Goal: Information Seeking & Learning: Learn about a topic

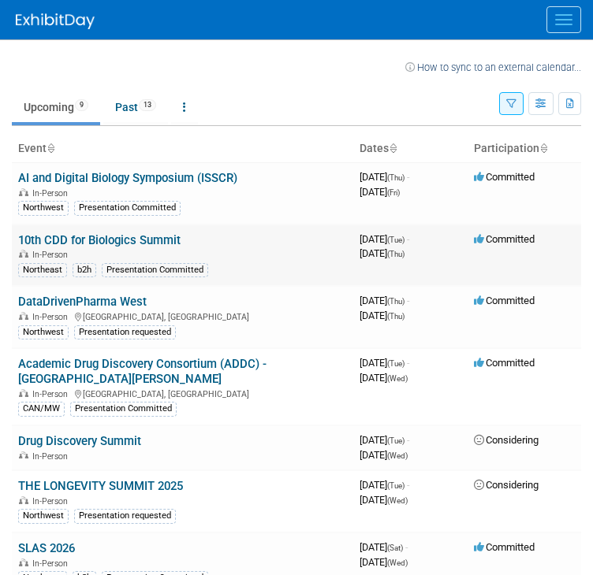
click at [141, 240] on link "10th CDD for Biologics Summit" at bounding box center [99, 240] width 162 height 14
click at [106, 300] on link "DataDrivenPharma West" at bounding box center [82, 302] width 128 height 14
click at [322, 23] on div at bounding box center [304, 19] width 577 height 39
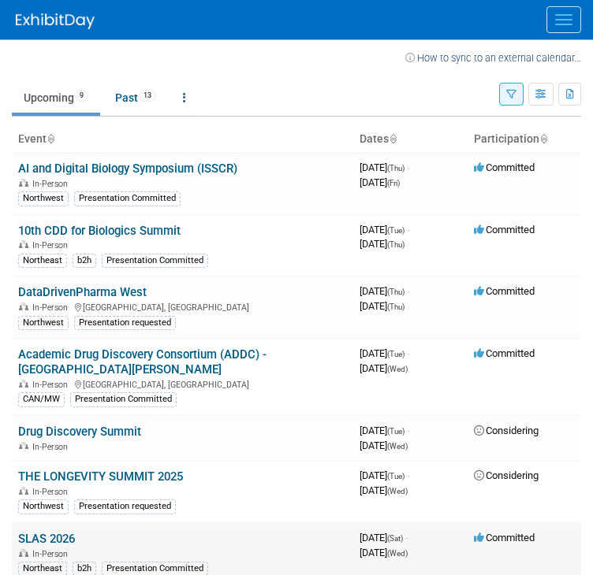
scroll to position [9, 0]
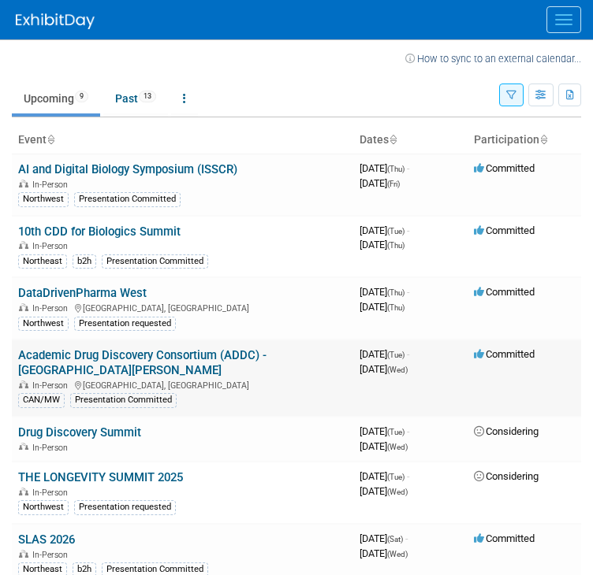
click at [218, 356] on link "Academic Drug Discovery Consortium (ADDC) - [GEOGRAPHIC_DATA][PERSON_NAME]" at bounding box center [142, 362] width 248 height 29
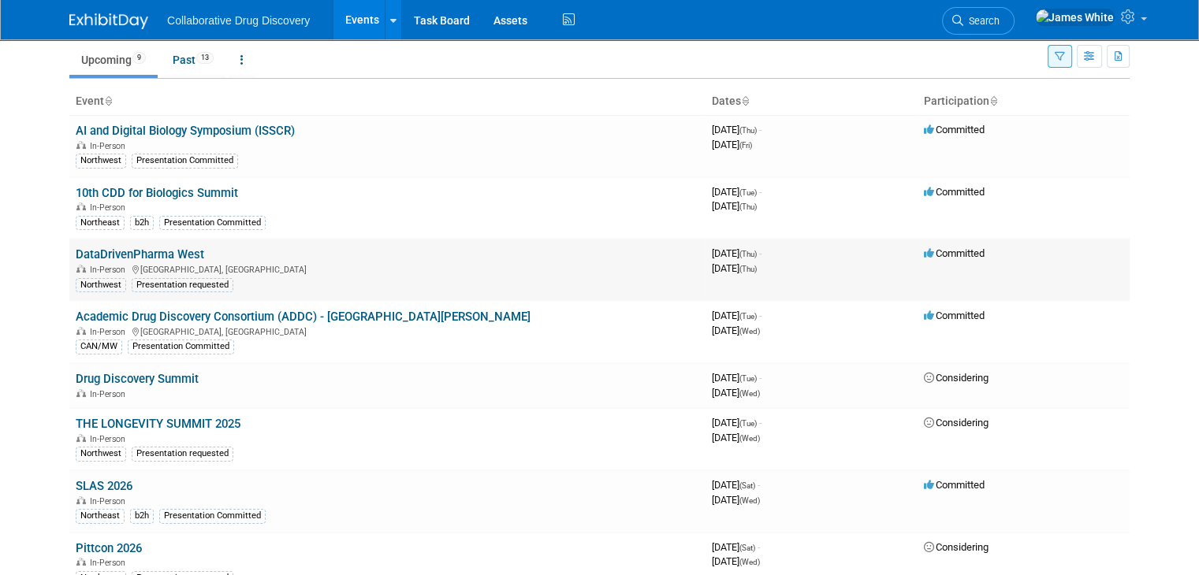
scroll to position [0, 0]
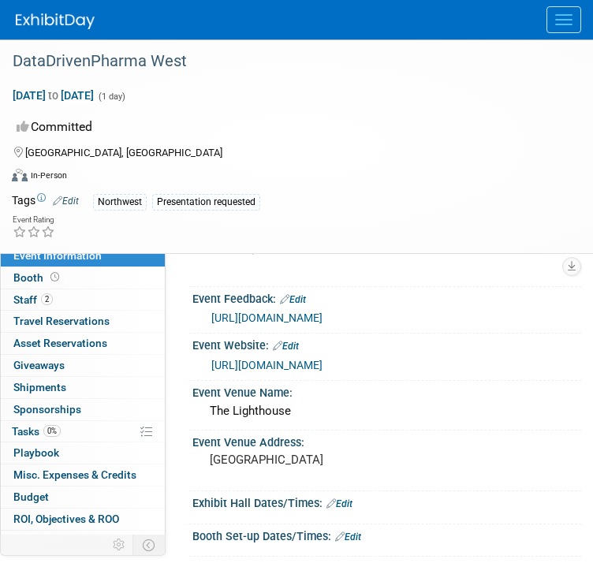
scroll to position [25, 0]
click at [322, 319] on link "https://docs.google.com/forms/d/1XESFYUGg094xc3SziOJvSaKXLL5AySN9BOqEL5qcmhg/ed…" at bounding box center [266, 317] width 111 height 13
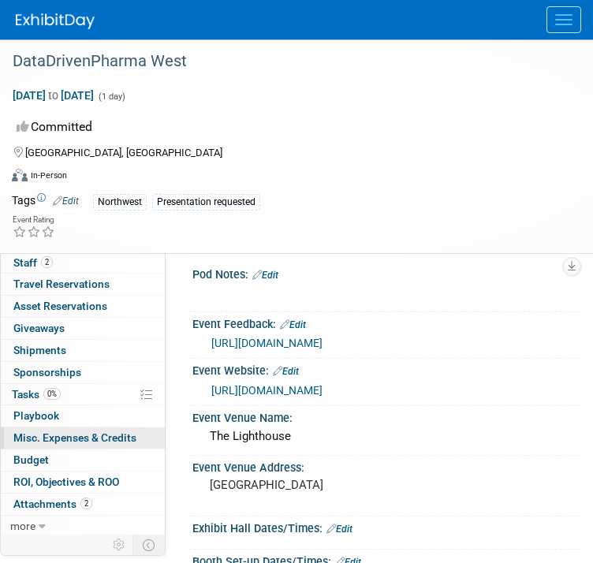
scroll to position [0, 0]
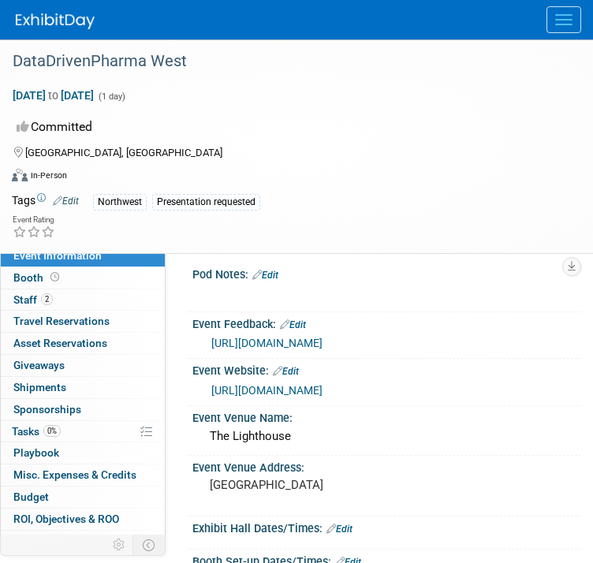
click at [322, 397] on link "https://www.datadrivenpharma.com/ddp-west" at bounding box center [266, 390] width 111 height 13
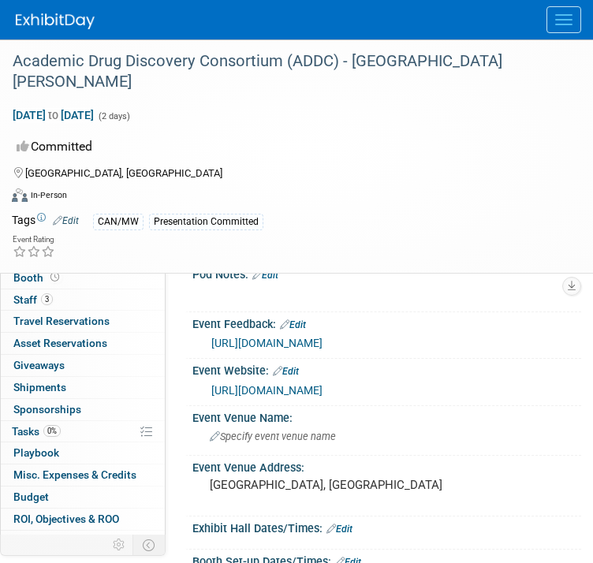
click at [322, 397] on link "https://www.addconsortium.org/ADDC-2025-Agenda" at bounding box center [266, 390] width 111 height 13
